Goal: Task Accomplishment & Management: Use online tool/utility

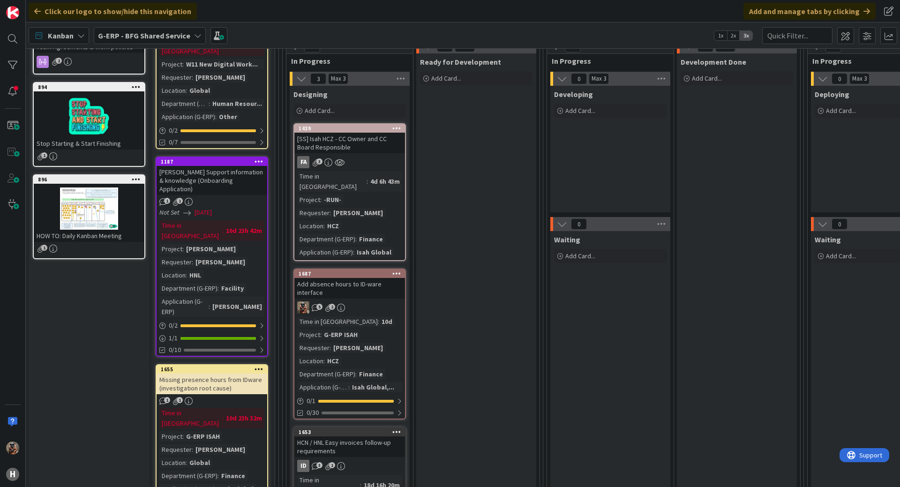
scroll to position [141, 0]
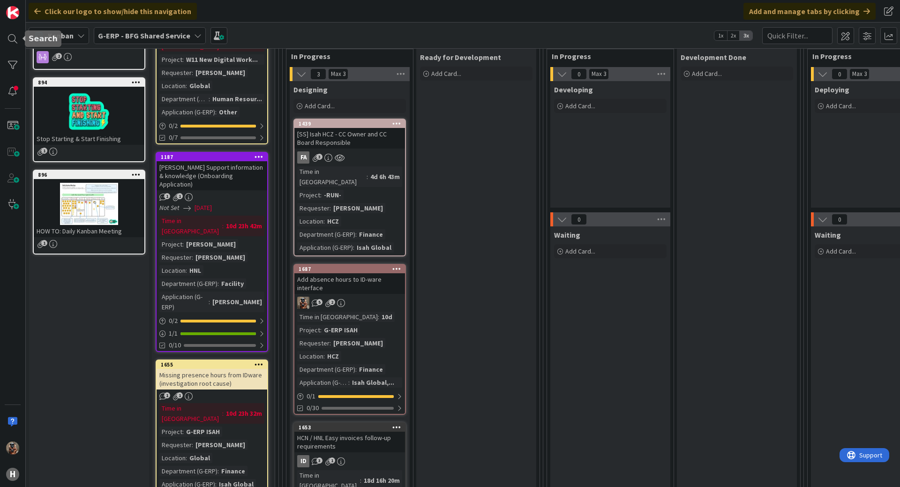
click at [10, 54] on div "H" at bounding box center [13, 243] width 26 height 487
click at [11, 60] on div at bounding box center [12, 65] width 19 height 19
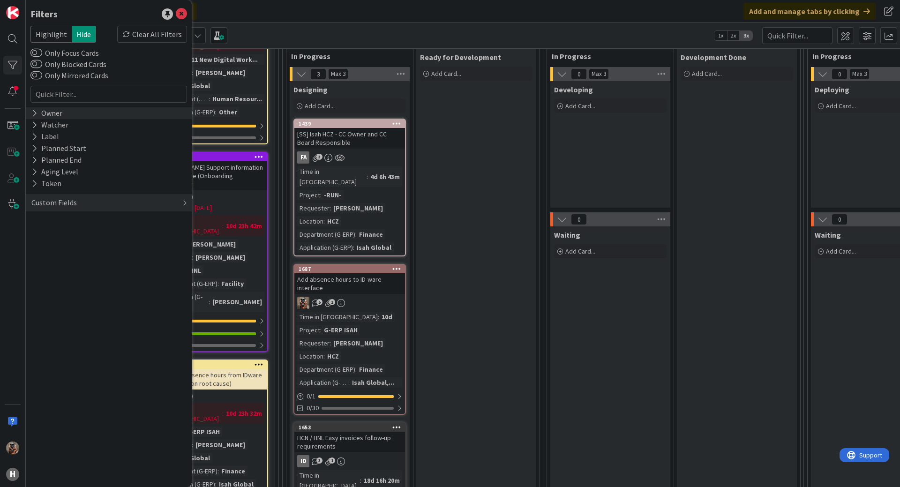
click at [105, 119] on div "Owner" at bounding box center [109, 113] width 166 height 12
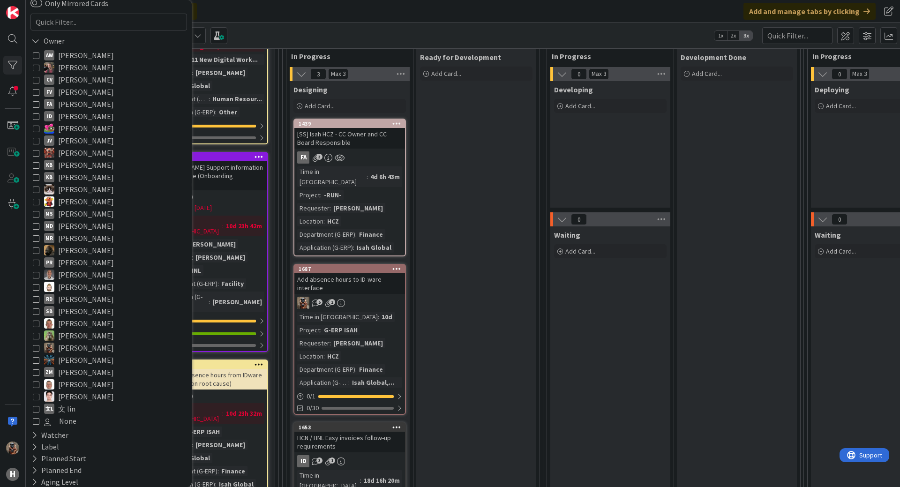
scroll to position [119, 0]
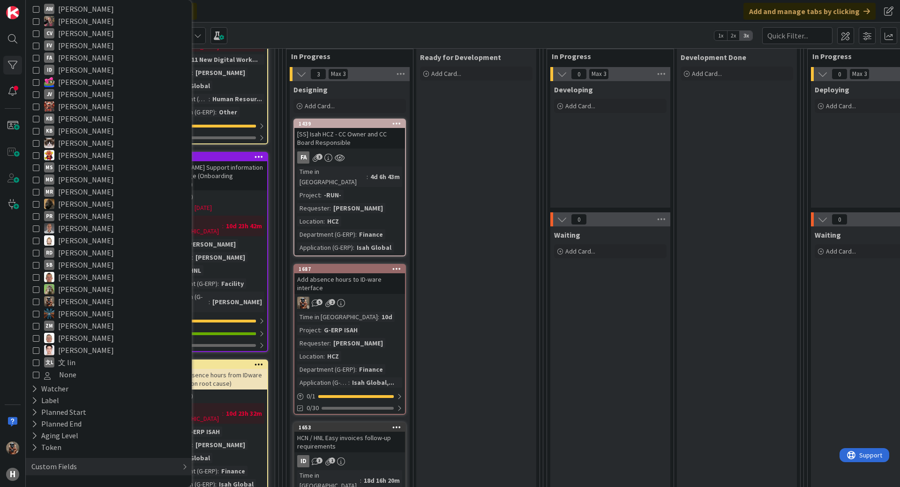
click at [33, 304] on icon at bounding box center [36, 301] width 7 height 7
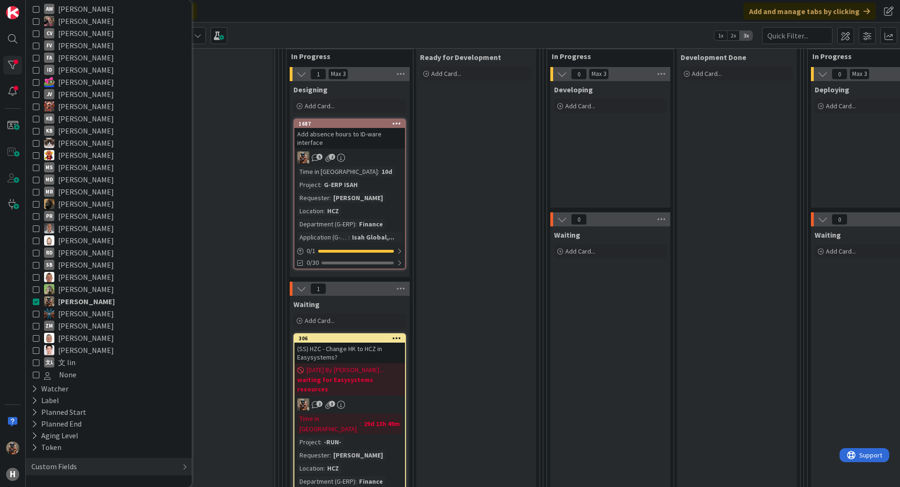
click at [531, 390] on div "Ready for Development Add Card..." at bounding box center [476, 288] width 120 height 479
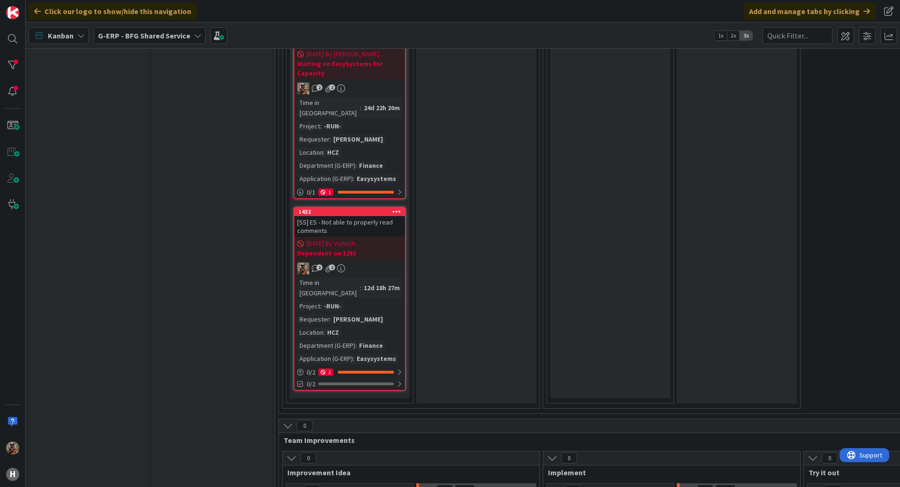
scroll to position [1782, 0]
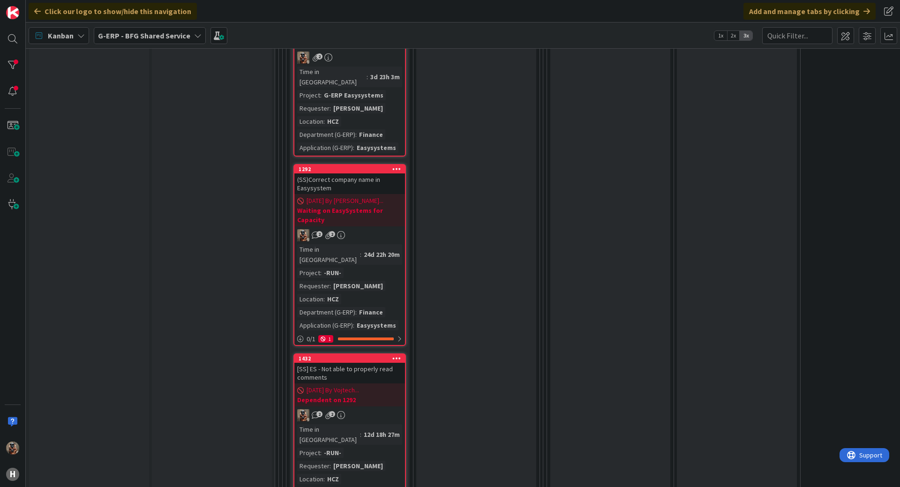
click at [384, 206] on b "Waiting on EasySystems for Capacity" at bounding box center [349, 215] width 105 height 19
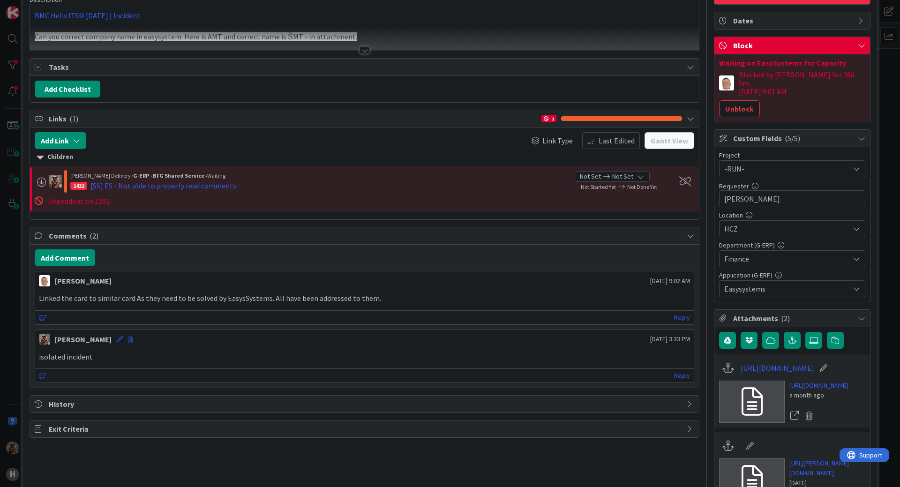
scroll to position [94, 0]
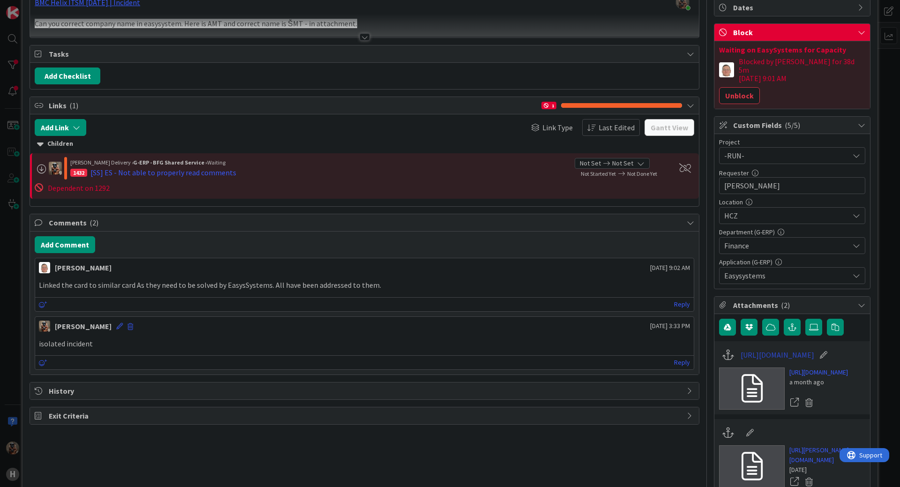
click at [752, 349] on link "[URL][DOMAIN_NAME]" at bounding box center [778, 354] width 74 height 11
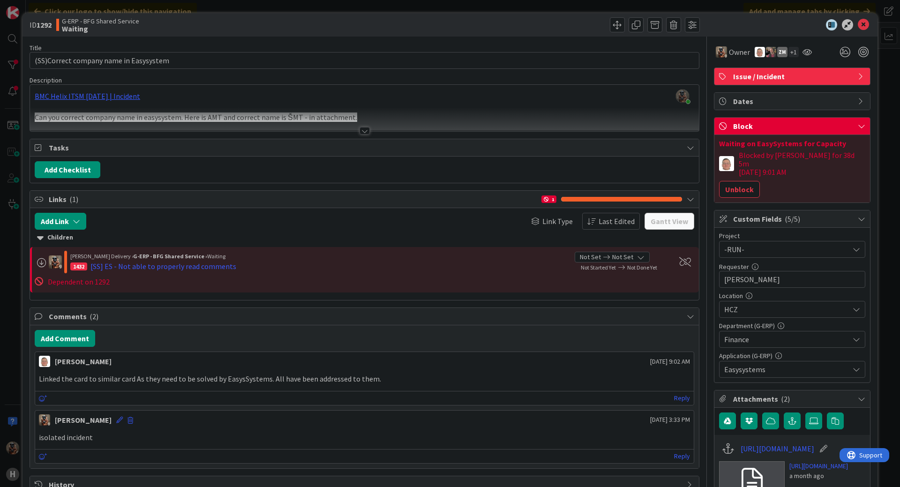
click at [883, 170] on div "ID 1292 G-ERP - BFG Shared Service Waiting Title 38 / 128 (SS)Correct company n…" at bounding box center [450, 243] width 900 height 487
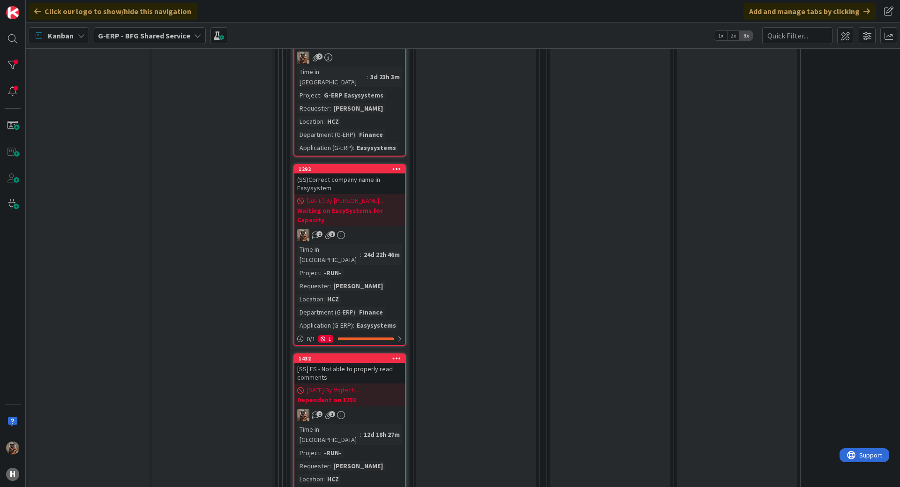
click at [361, 409] on div "2 2" at bounding box center [350, 415] width 111 height 12
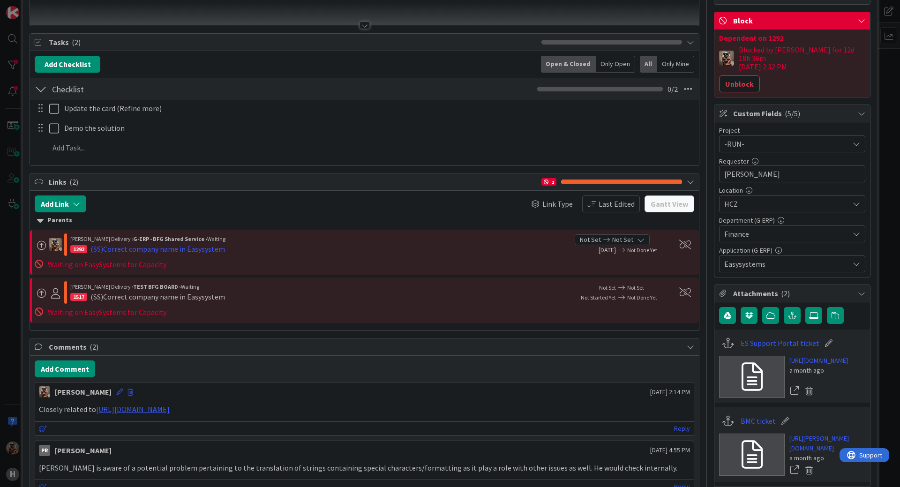
scroll to position [141, 0]
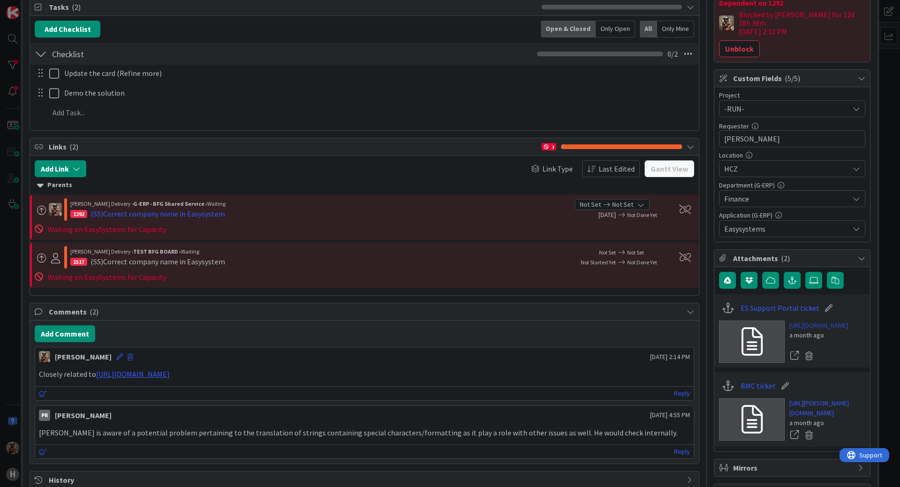
click at [801, 323] on link "[URL][DOMAIN_NAME]" at bounding box center [819, 326] width 59 height 10
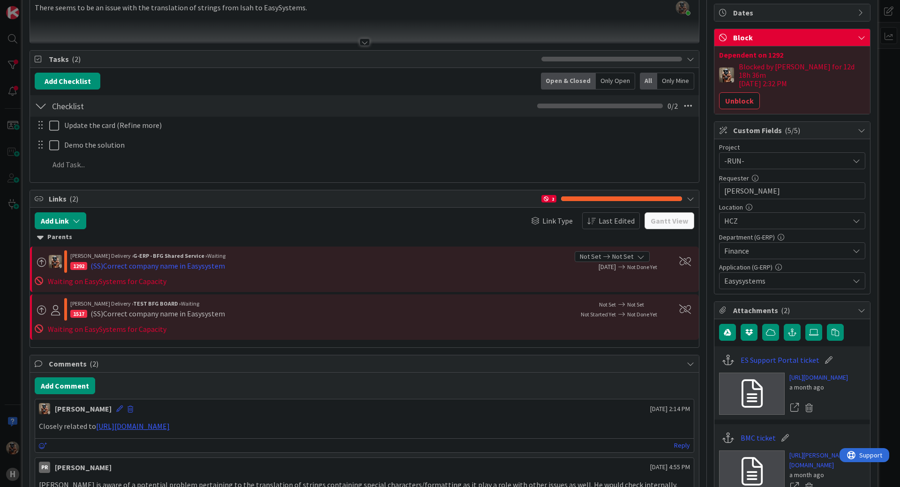
scroll to position [0, 0]
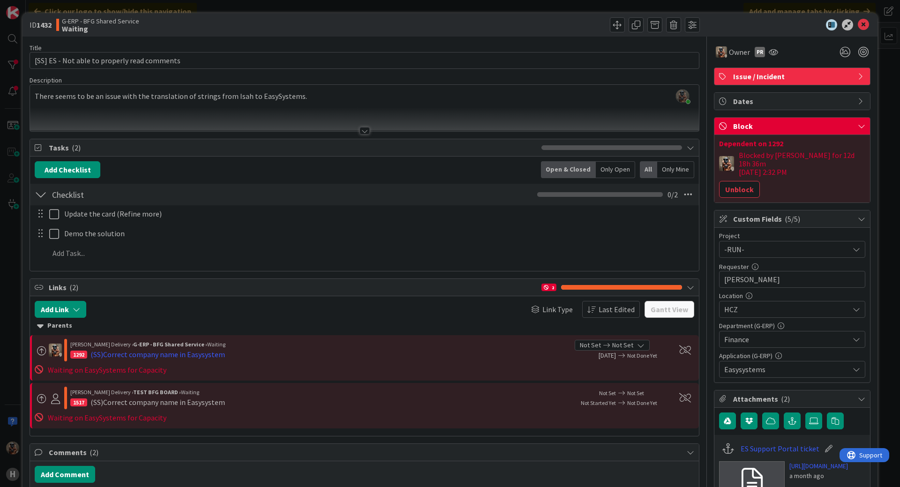
click at [339, 126] on div at bounding box center [364, 119] width 669 height 24
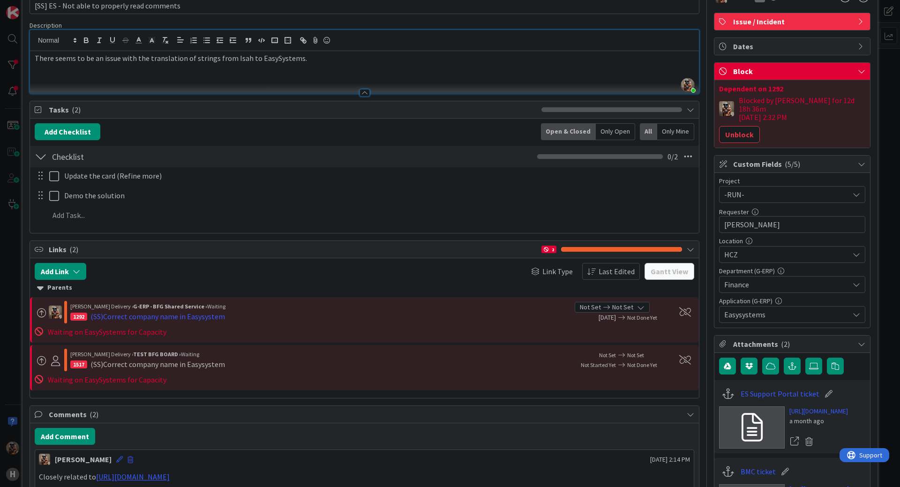
scroll to position [141, 0]
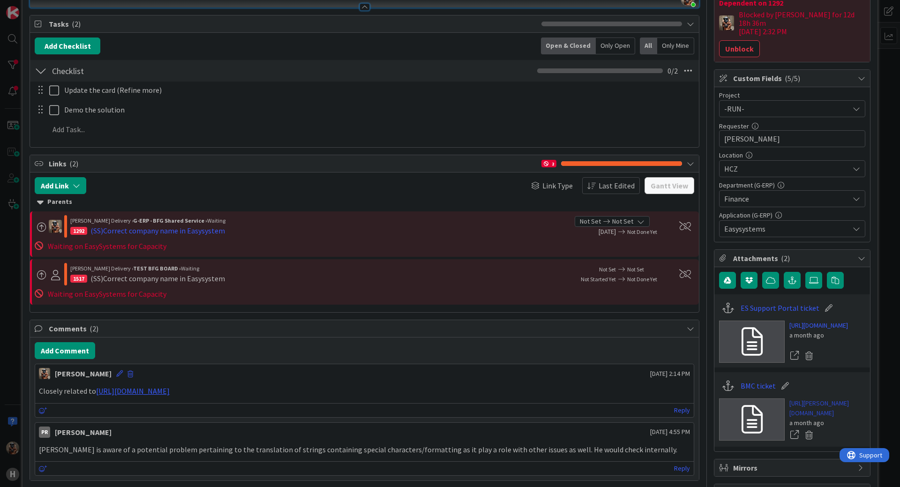
click at [801, 418] on link "[URL][PERSON_NAME][DOMAIN_NAME]" at bounding box center [828, 409] width 76 height 20
click at [12, 133] on div "ID 1432 G-ERP - BFG Shared Service Waiting Title 44 / 128 [SS] ES - Not able to…" at bounding box center [450, 243] width 900 height 487
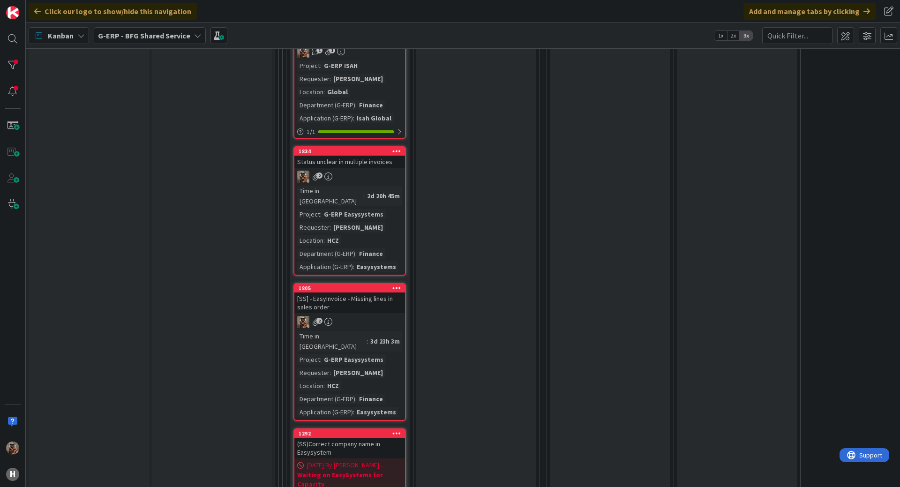
scroll to position [1501, 0]
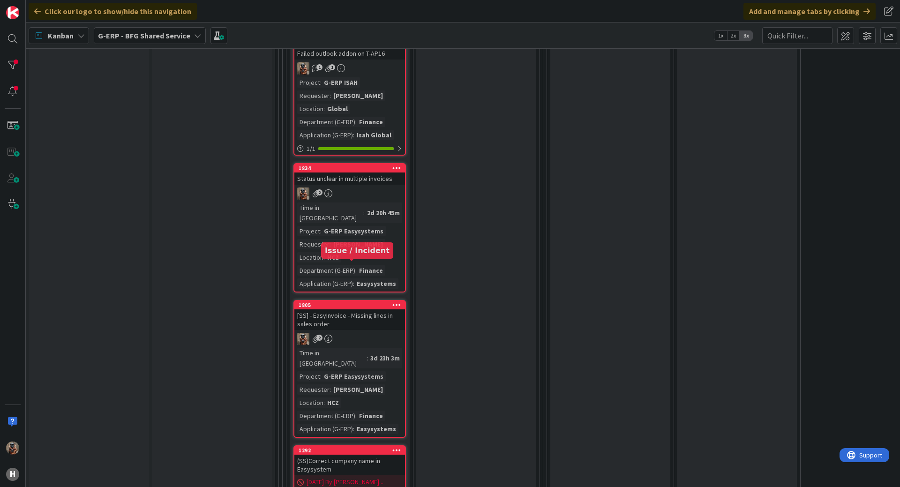
click at [367, 310] on div "[SS] - EasyInvoice - Missing lines in sales order" at bounding box center [350, 320] width 111 height 21
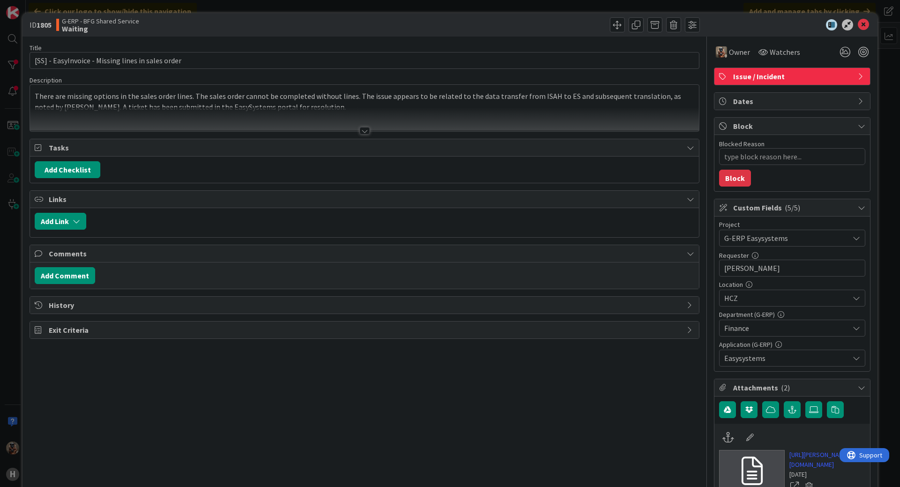
click at [174, 122] on div at bounding box center [364, 119] width 669 height 24
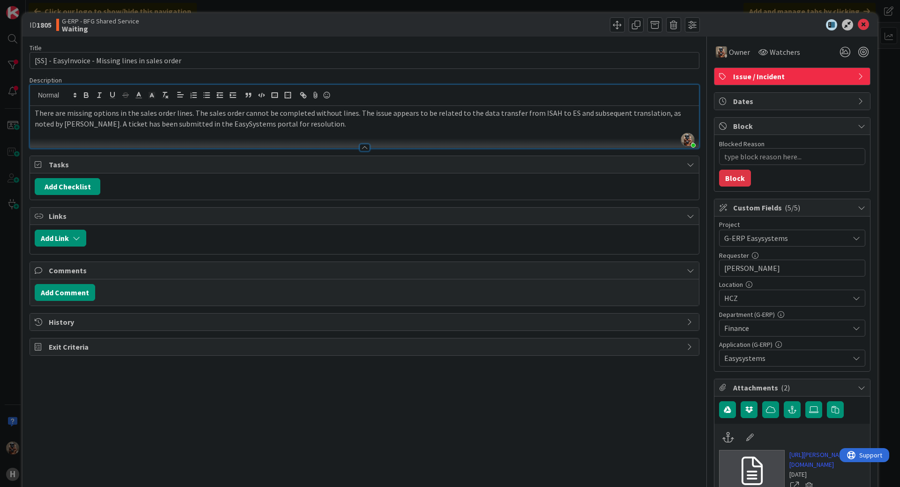
click at [2, 264] on div "ID 1805 G-ERP - BFG Shared Service Waiting Title 50 / 128 [SS] - EasyInvoice - …" at bounding box center [450, 243] width 900 height 487
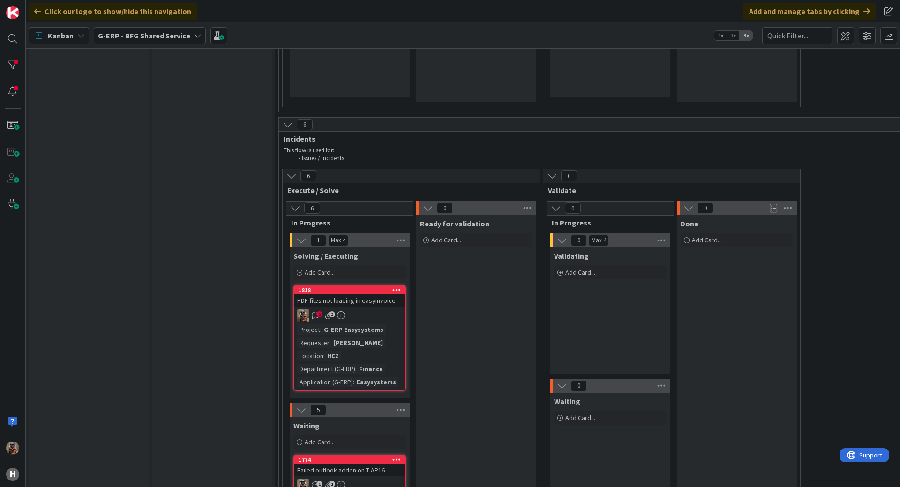
scroll to position [1079, 0]
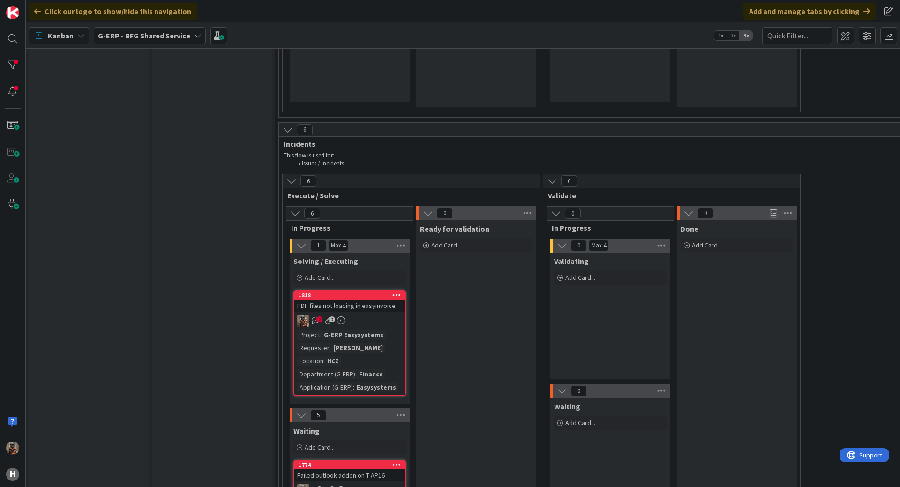
click at [378, 290] on link "1818 PDF files not loading in easyinvoice 2 2 Project : G-ERP Easysystems Reque…" at bounding box center [350, 343] width 113 height 106
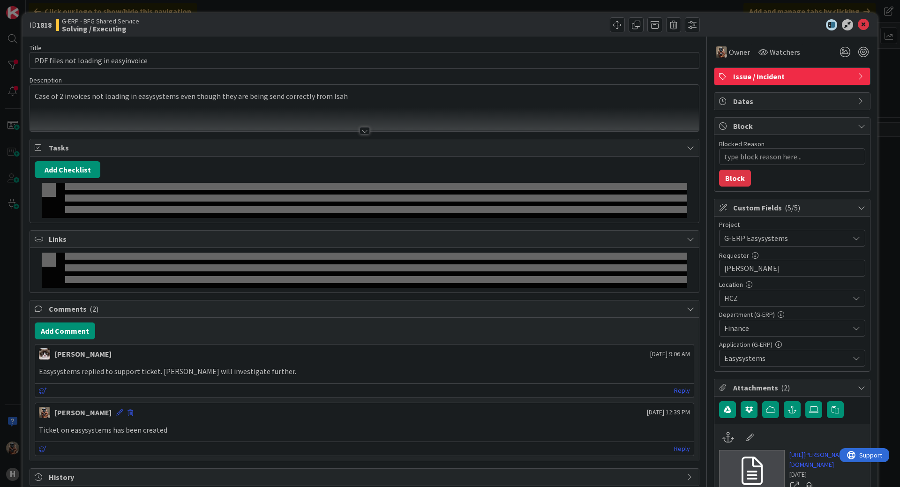
type textarea "x"
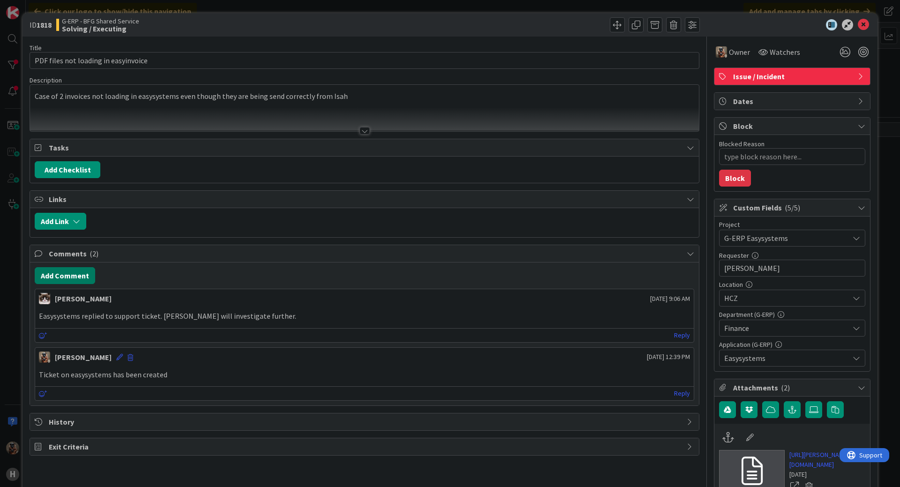
click at [62, 267] on button "Add Comment" at bounding box center [65, 275] width 60 height 17
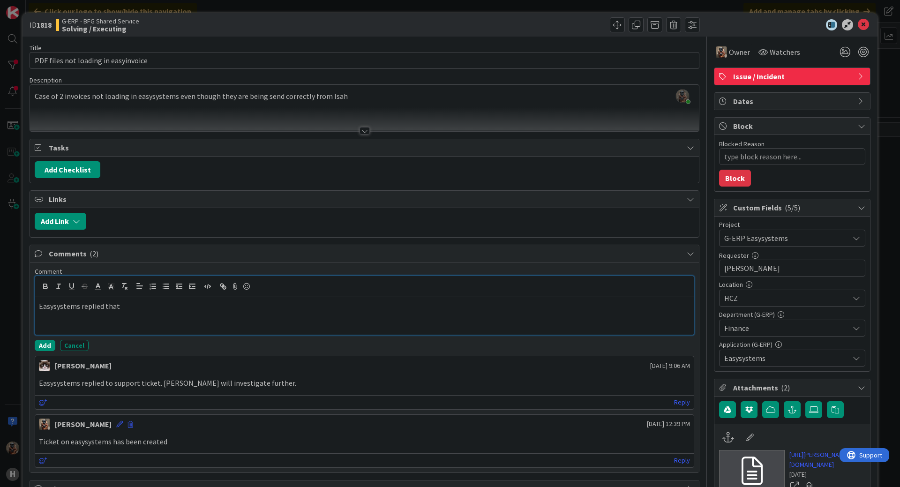
click at [272, 332] on div "Easysystems replied that" at bounding box center [364, 316] width 659 height 38
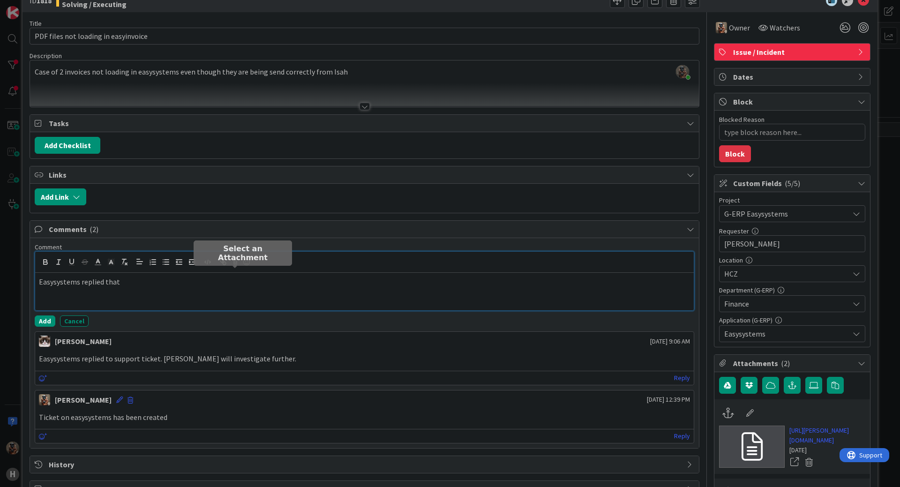
scroll to position [47, 0]
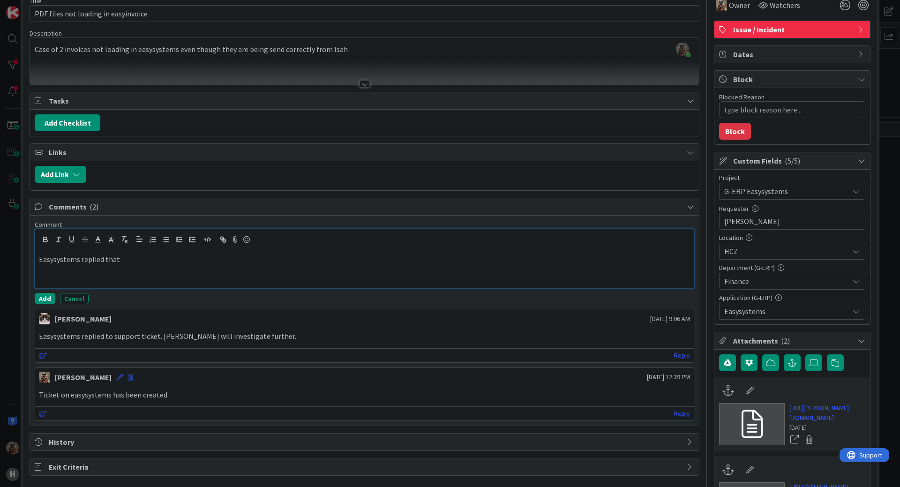
drag, startPoint x: 248, startPoint y: 252, endPoint x: 0, endPoint y: 270, distance: 248.3
click at [0, 270] on div "ID 1818 G-ERP - BFG Shared Service Solving / Executing Title 36 / 128 PDF files…" at bounding box center [450, 243] width 900 height 487
click at [612, 264] on p "The PDF sent to easy invoice looks to be broken, I provided the original pdf fr…" at bounding box center [364, 259] width 651 height 11
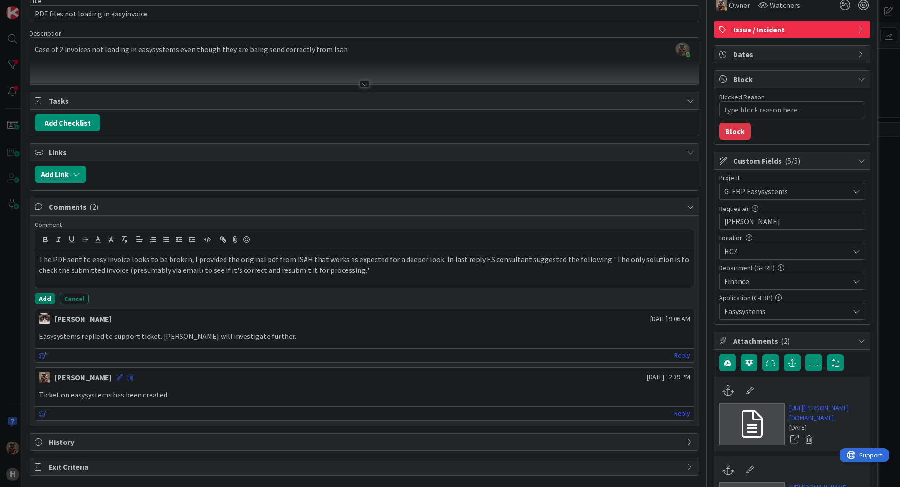
click at [49, 297] on button "Add" at bounding box center [45, 298] width 21 height 11
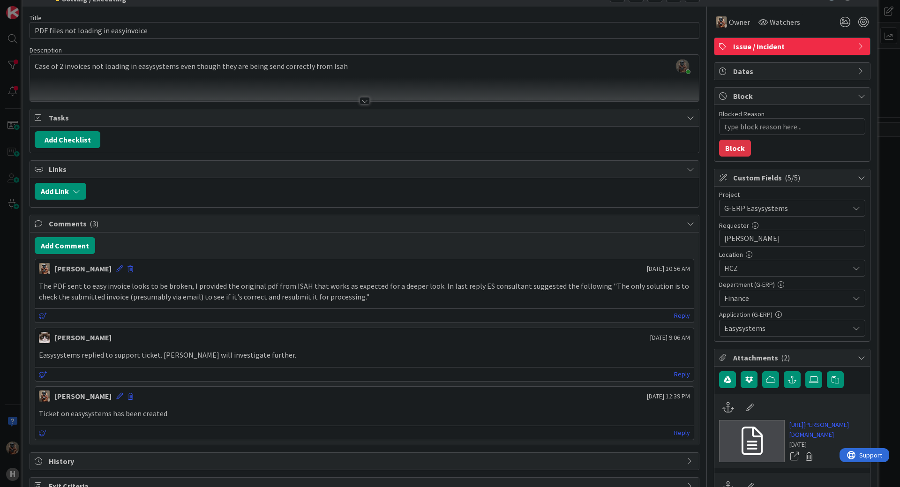
scroll to position [0, 0]
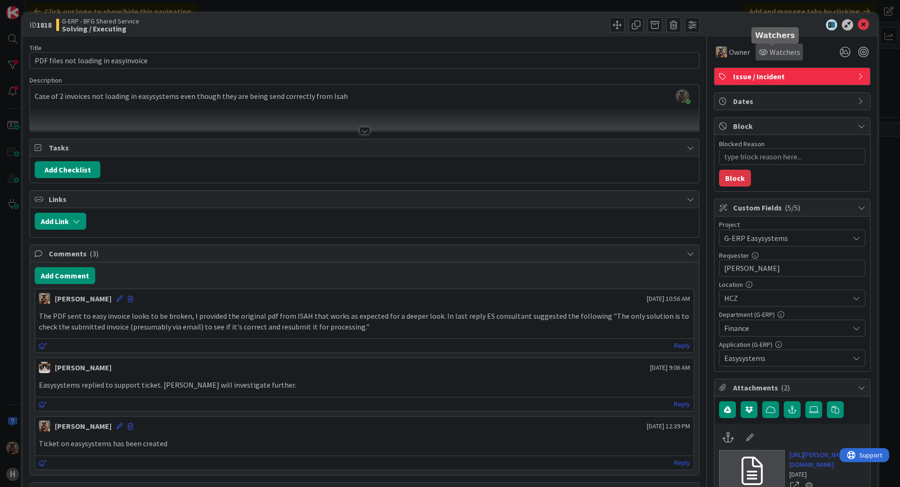
click at [790, 55] on span "Watchers" at bounding box center [785, 51] width 30 height 11
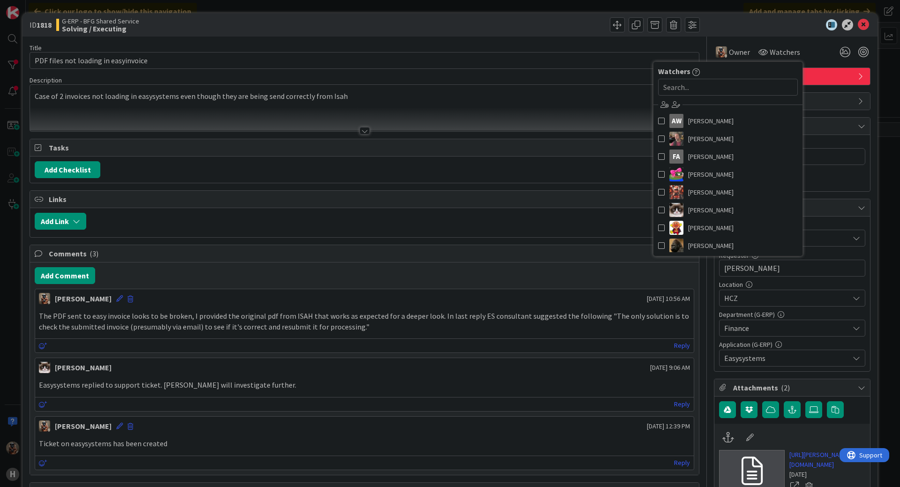
click at [816, 44] on div "Owner Watchers Watchers AW [PERSON_NAME] [PERSON_NAME] [PERSON_NAME] [PERSON_NA…" at bounding box center [792, 49] width 157 height 24
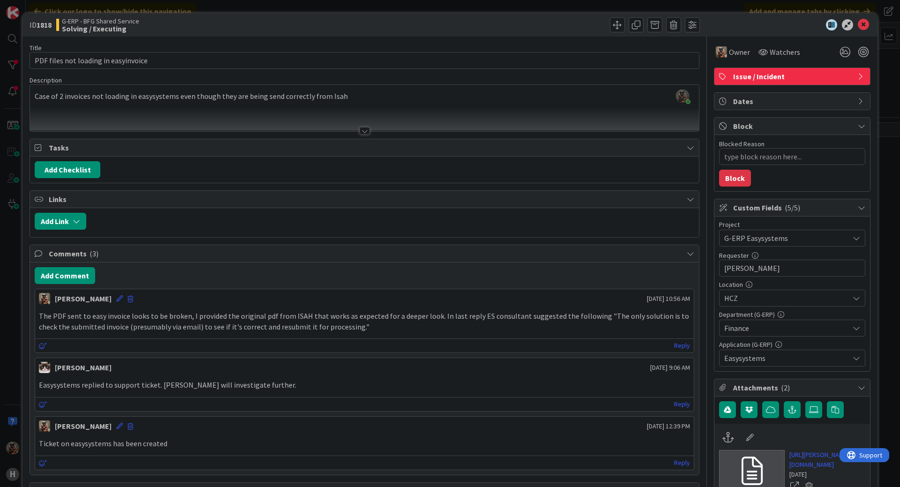
click at [20, 23] on div "ID 1818 G-ERP - BFG Shared Service Solving / Executing Title 36 / 128 PDF files…" at bounding box center [450, 243] width 900 height 487
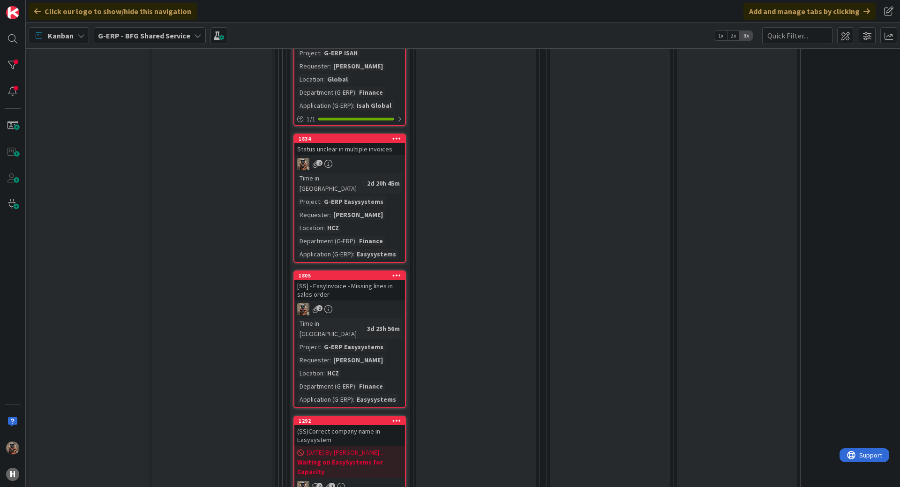
scroll to position [1548, 0]
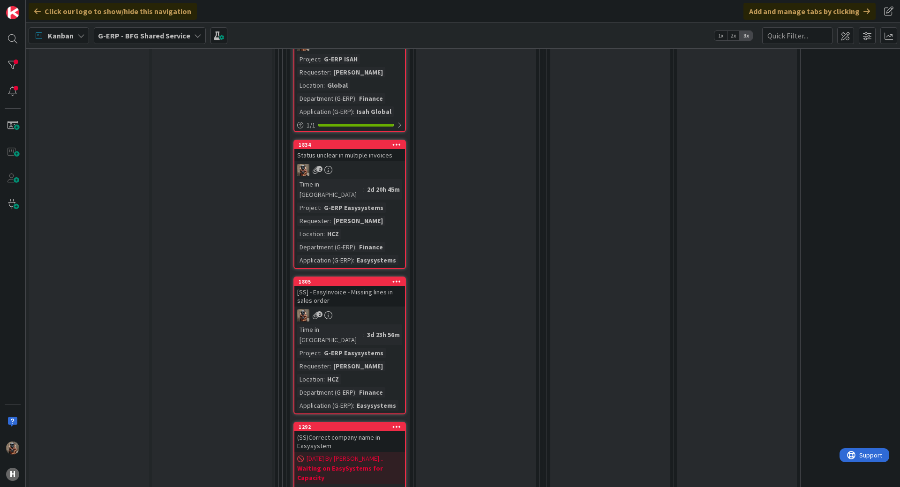
click at [398, 310] on div "2" at bounding box center [350, 316] width 111 height 12
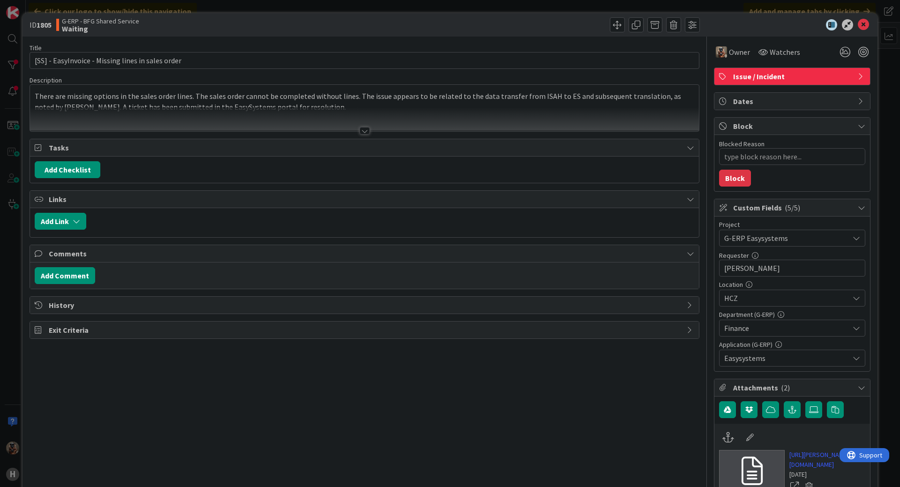
type textarea "x"
click at [61, 280] on button "Add Comment" at bounding box center [65, 275] width 60 height 17
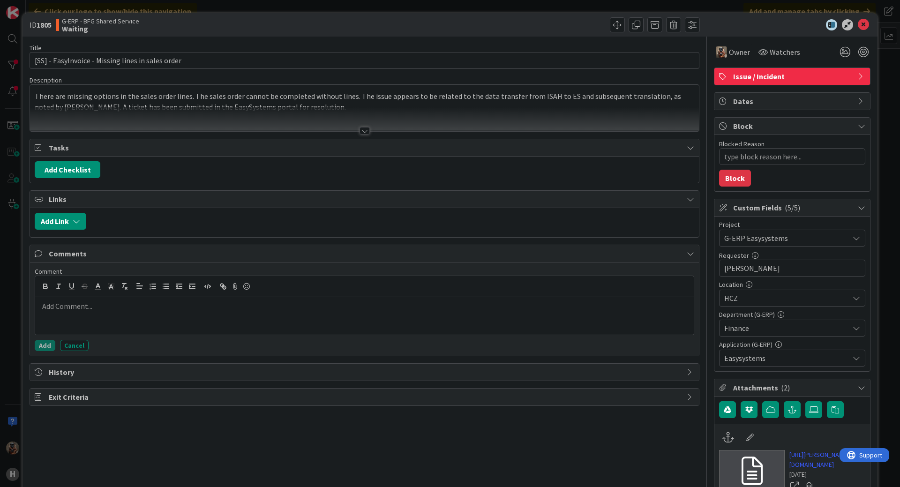
click at [94, 313] on div at bounding box center [364, 316] width 659 height 38
click at [332, 110] on div at bounding box center [364, 119] width 669 height 24
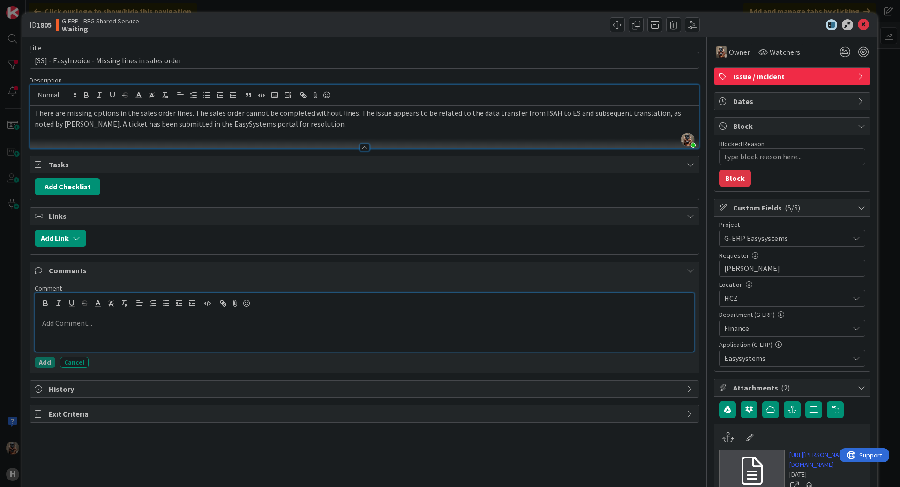
click at [150, 327] on p at bounding box center [364, 323] width 651 height 11
click at [37, 359] on button "Add" at bounding box center [45, 362] width 21 height 11
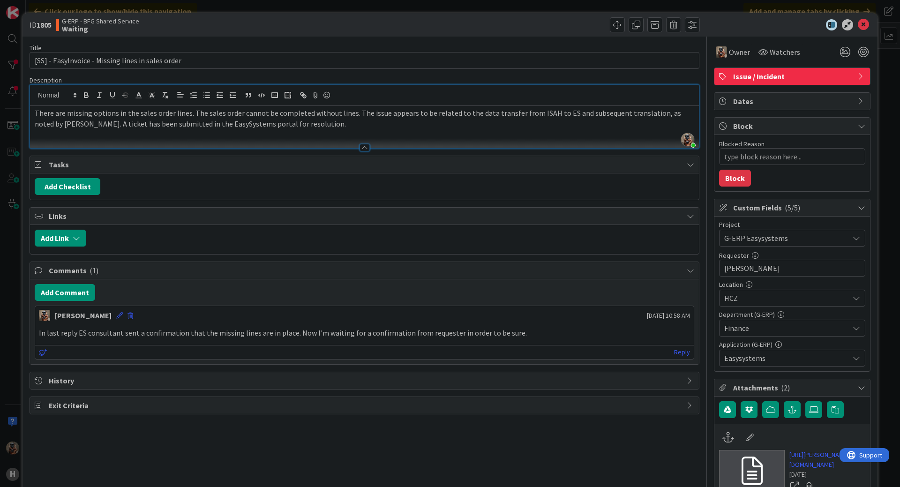
click at [20, 345] on div "ID 1805 G-ERP - BFG Shared Service Waiting Title 50 / 128 [SS] - EasyInvoice - …" at bounding box center [450, 243] width 900 height 487
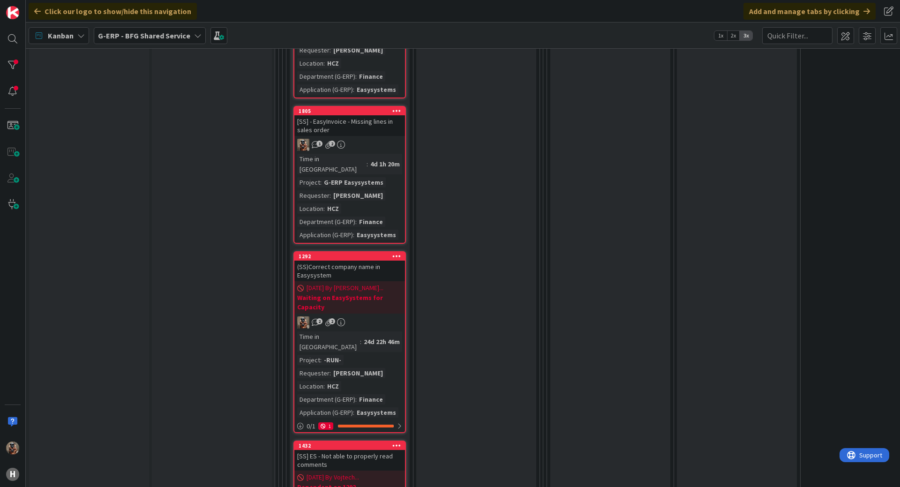
scroll to position [1688, 0]
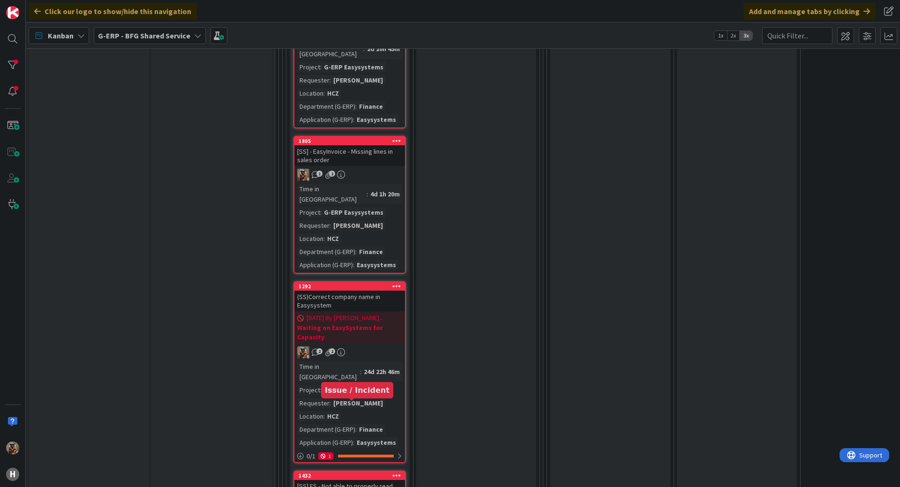
click at [375, 473] on div "1432" at bounding box center [352, 476] width 106 height 7
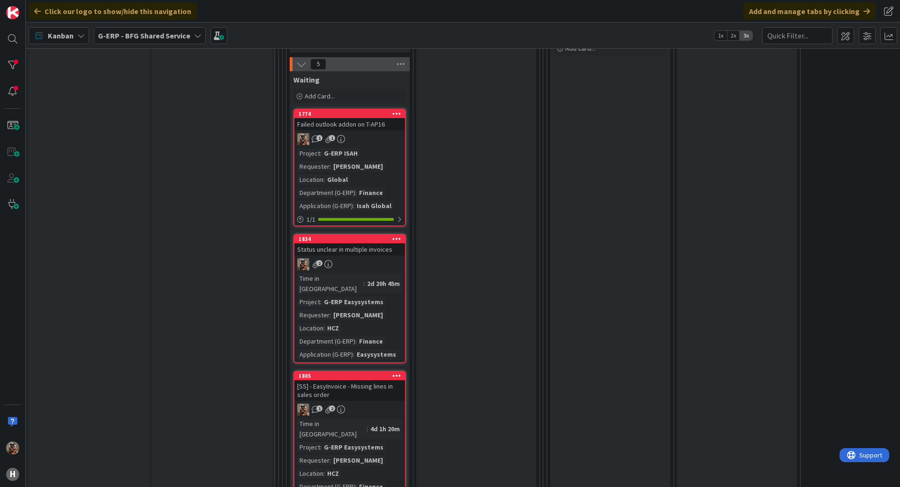
click at [388, 258] on div "2" at bounding box center [350, 264] width 111 height 12
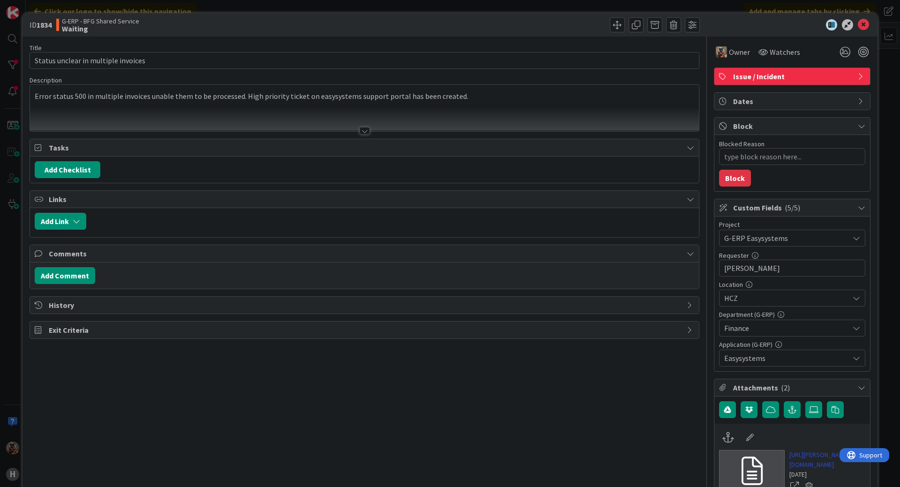
click at [794, 470] on link "[URL][PERSON_NAME][DOMAIN_NAME]" at bounding box center [828, 460] width 76 height 20
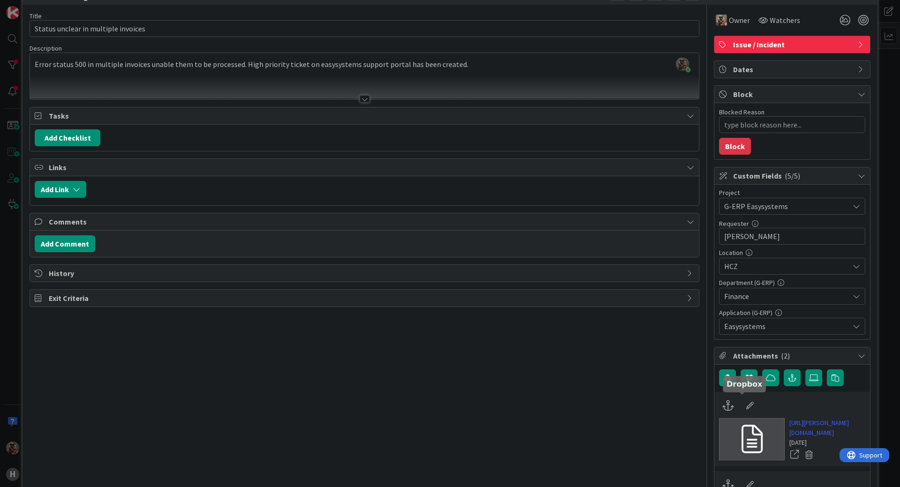
scroll to position [141, 0]
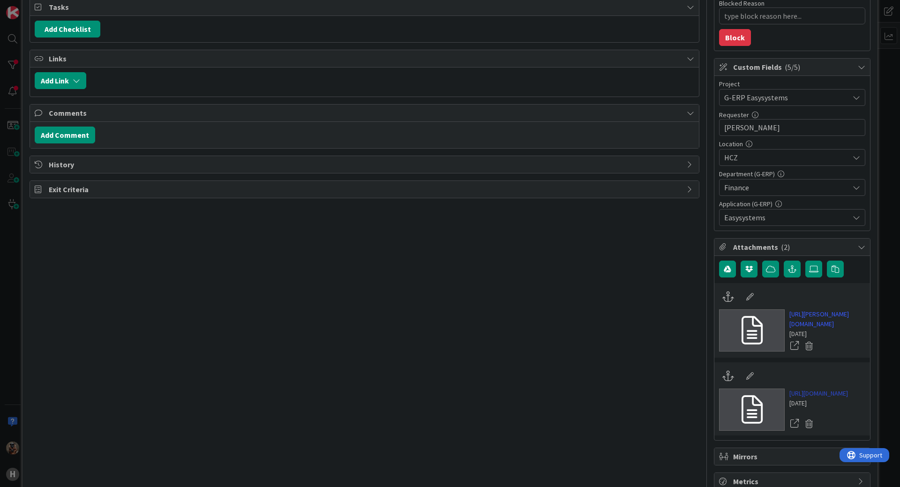
click at [823, 399] on link "[URL][DOMAIN_NAME]" at bounding box center [819, 394] width 59 height 10
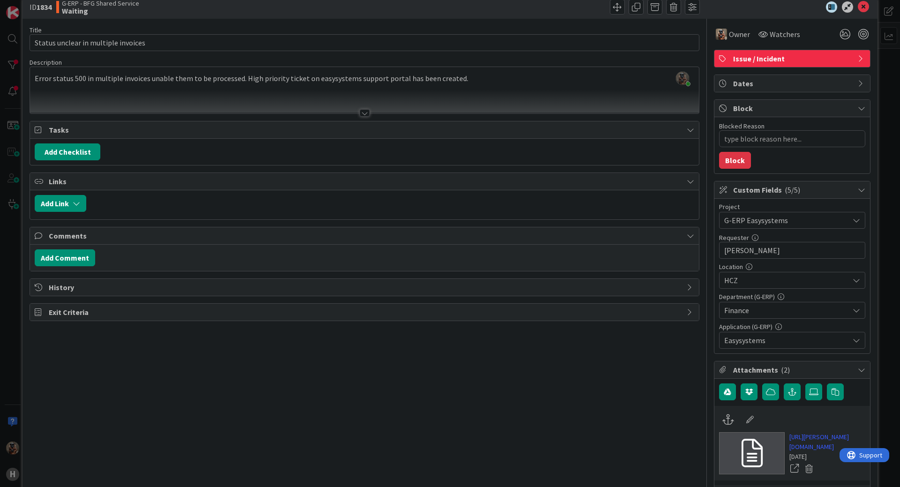
scroll to position [0, 0]
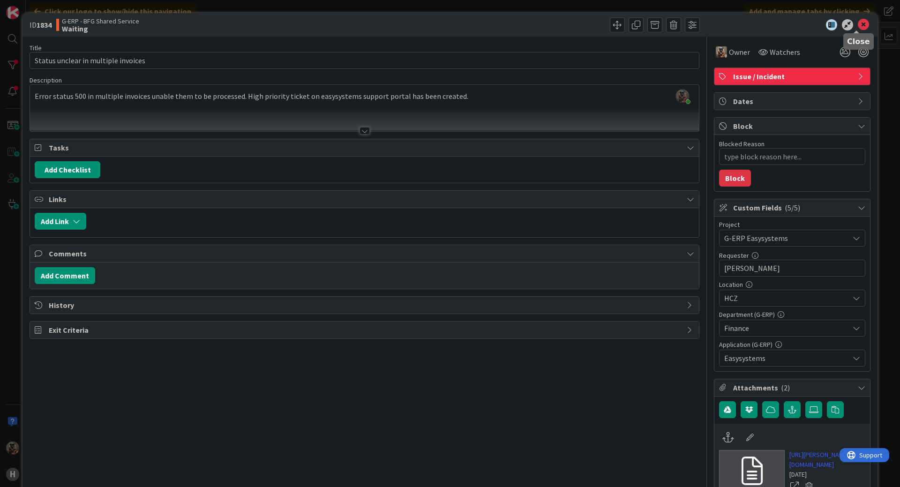
click at [858, 23] on icon at bounding box center [863, 24] width 11 height 11
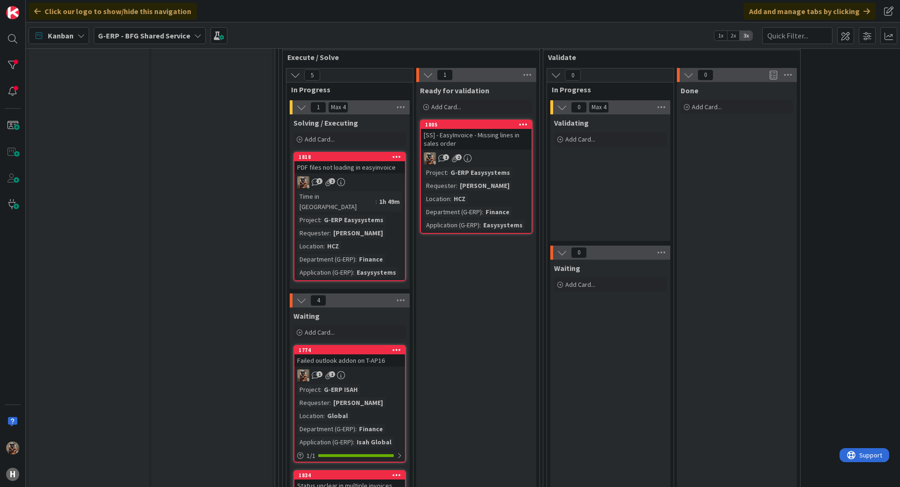
scroll to position [1170, 0]
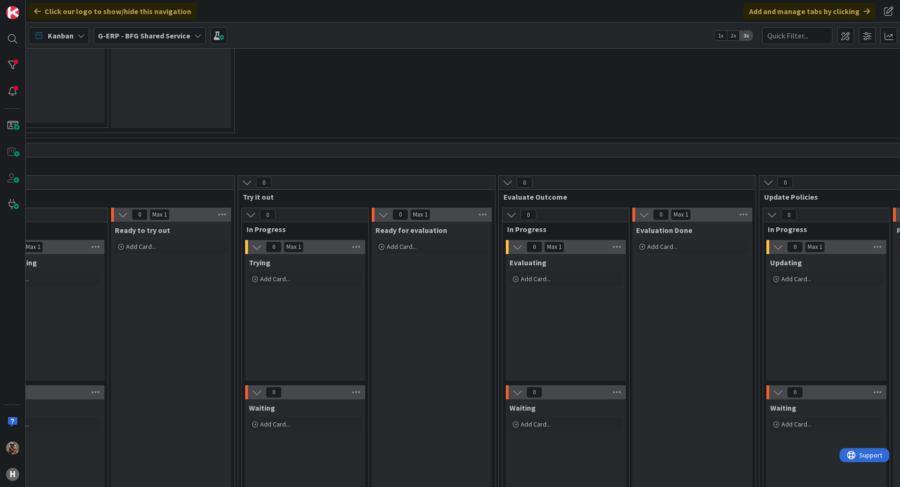
scroll to position [2083, 1258]
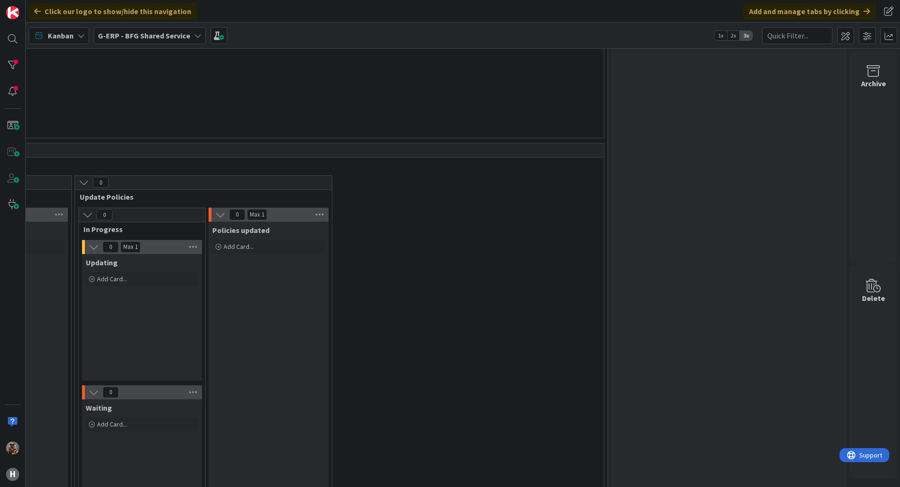
drag, startPoint x: 334, startPoint y: 427, endPoint x: 538, endPoint y: 450, distance: 204.8
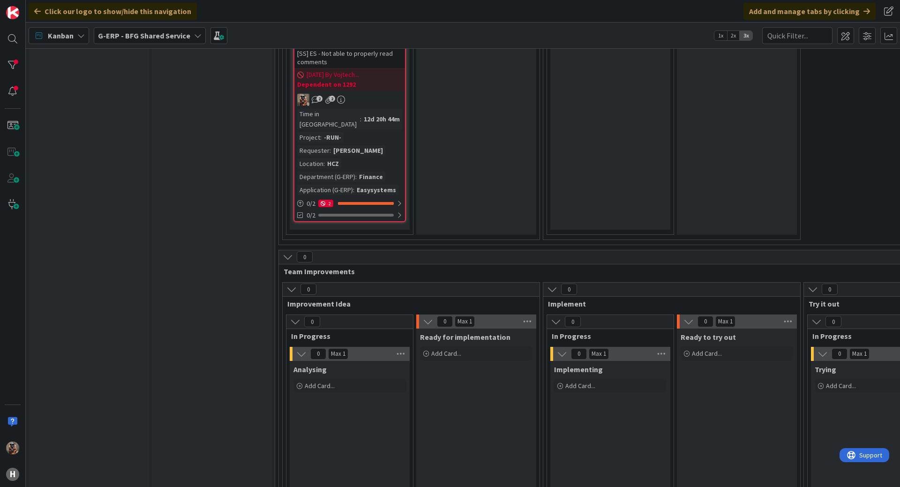
drag, startPoint x: 319, startPoint y: 407, endPoint x: 210, endPoint y: 362, distance: 117.6
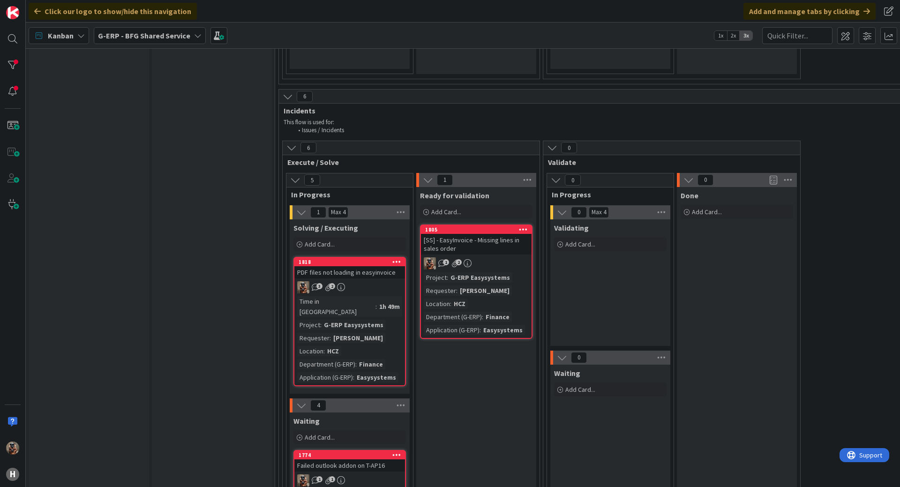
scroll to position [1099, 0]
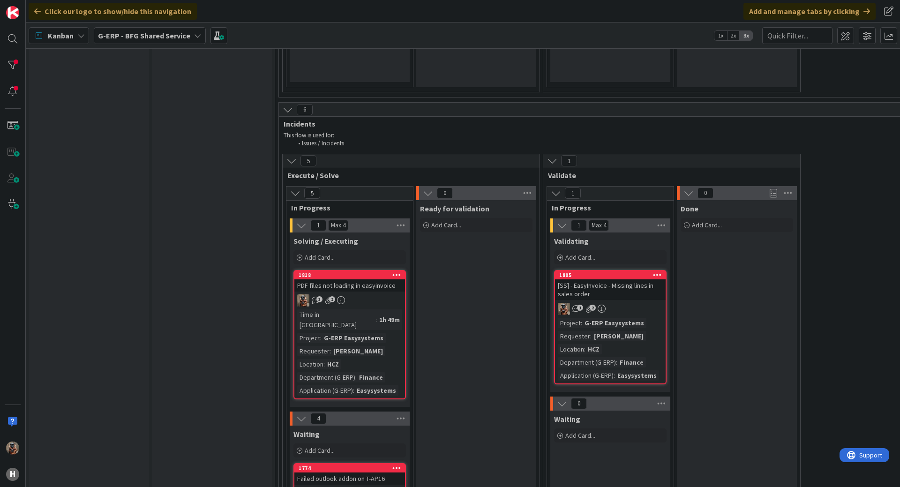
click at [615, 280] on div "[SS] - EasyInvoice - Missing lines in sales order" at bounding box center [610, 290] width 111 height 21
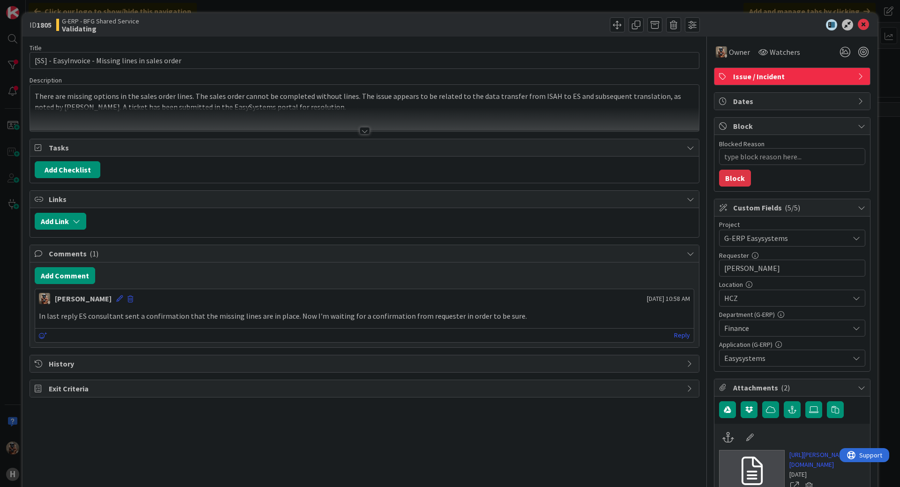
type textarea "x"
click at [808, 470] on link "[URL][PERSON_NAME][DOMAIN_NAME]" at bounding box center [828, 460] width 76 height 20
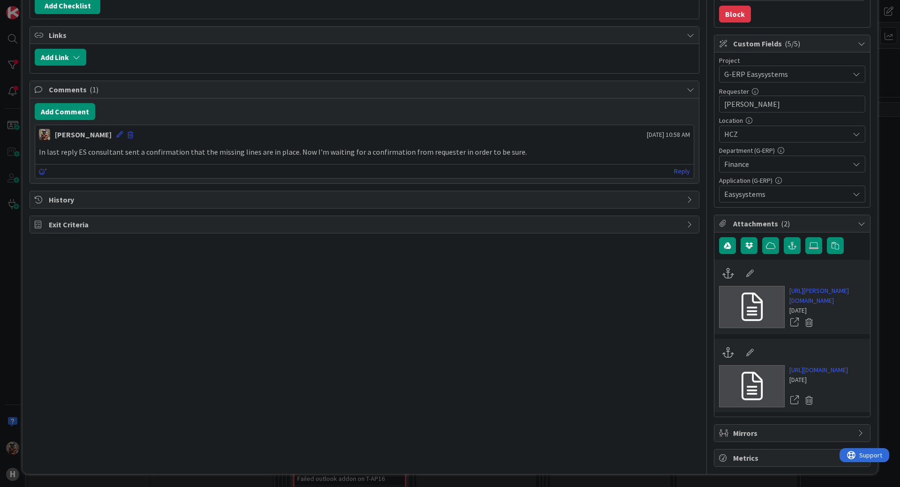
scroll to position [188, 0]
click at [832, 375] on link "[URL][DOMAIN_NAME]" at bounding box center [819, 370] width 59 height 10
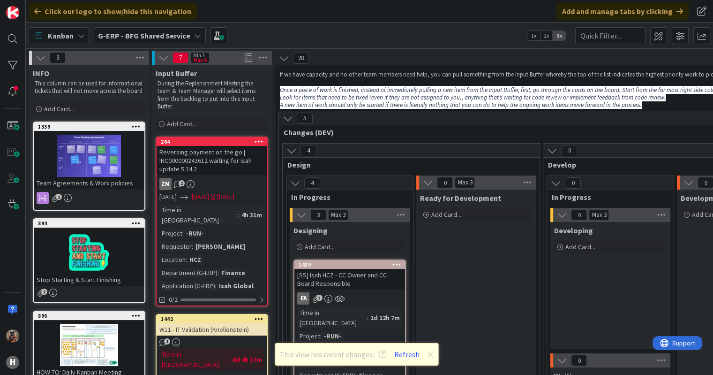
scroll to position [754, 929]
